Goal: Find specific page/section: Find specific page/section

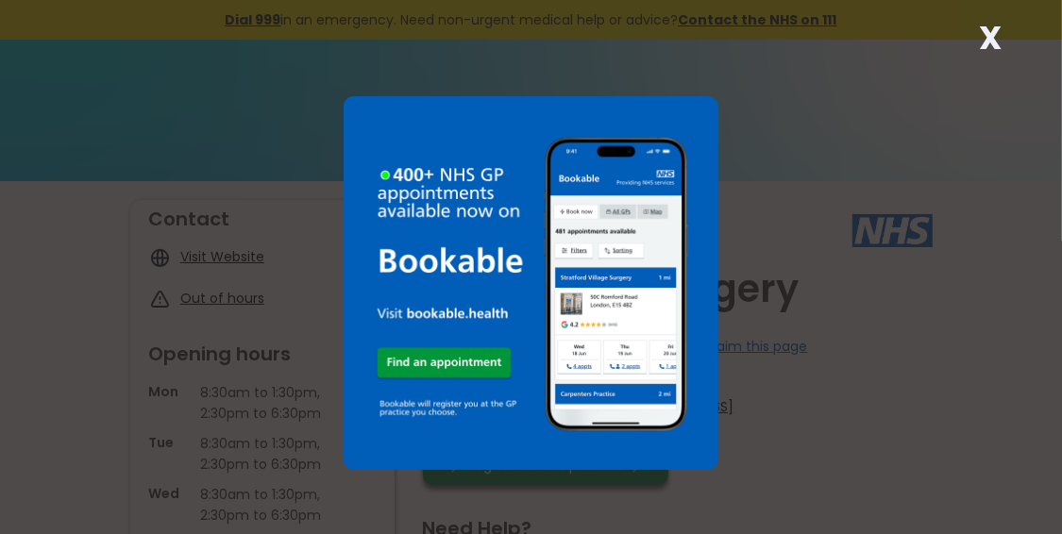
click at [736, 453] on div "X" at bounding box center [531, 267] width 1062 height 534
click at [375, 148] on img at bounding box center [530, 283] width 374 height 374
click at [435, 364] on img at bounding box center [530, 283] width 374 height 374
